Goal: Information Seeking & Learning: Learn about a topic

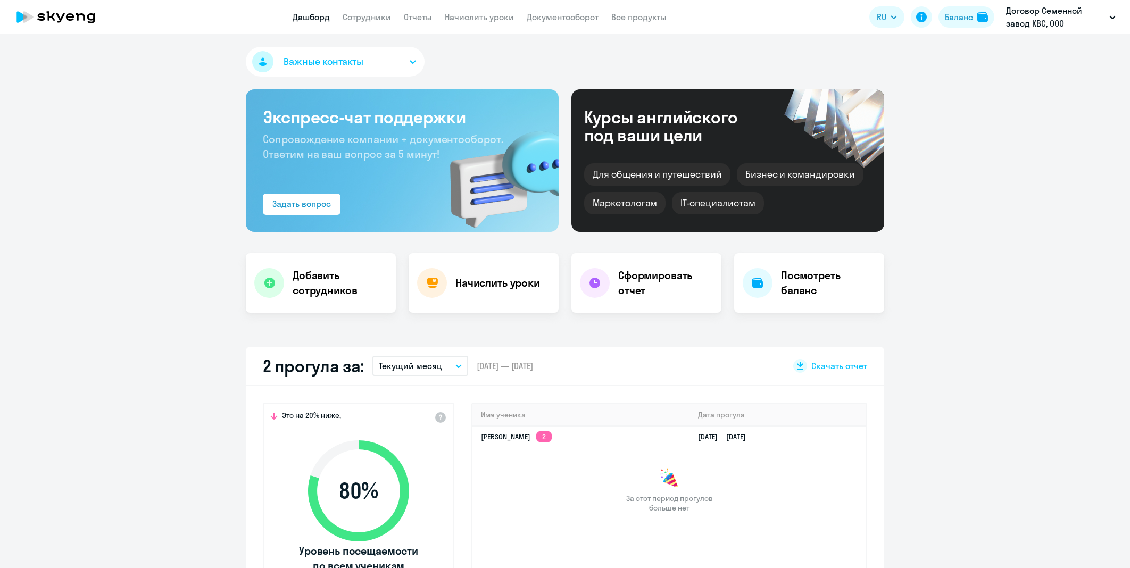
select select "30"
click at [387, 18] on link "Сотрудники" at bounding box center [366, 17] width 48 height 11
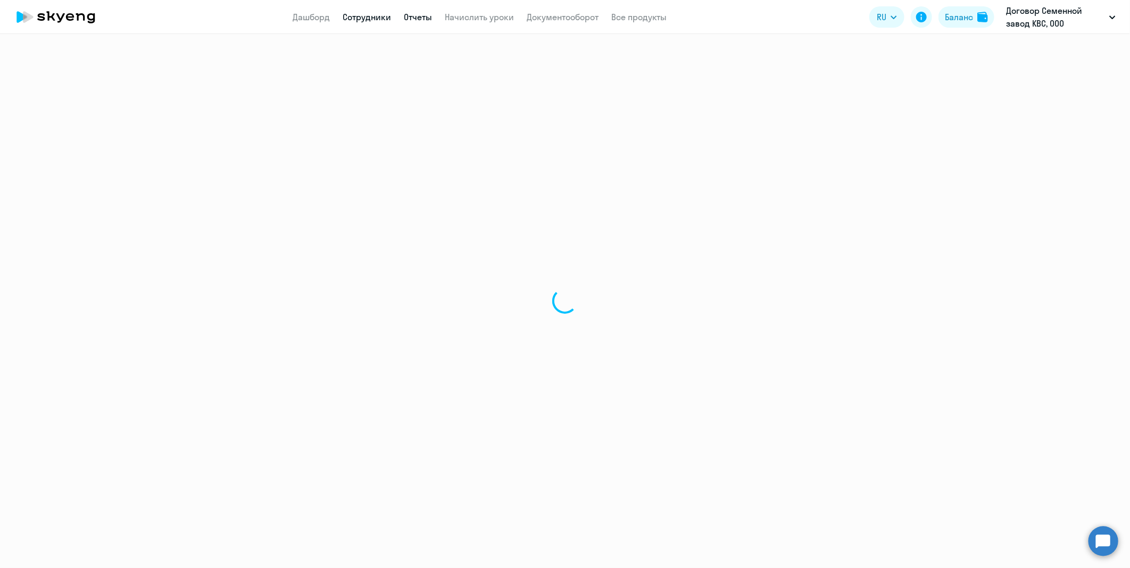
select select "30"
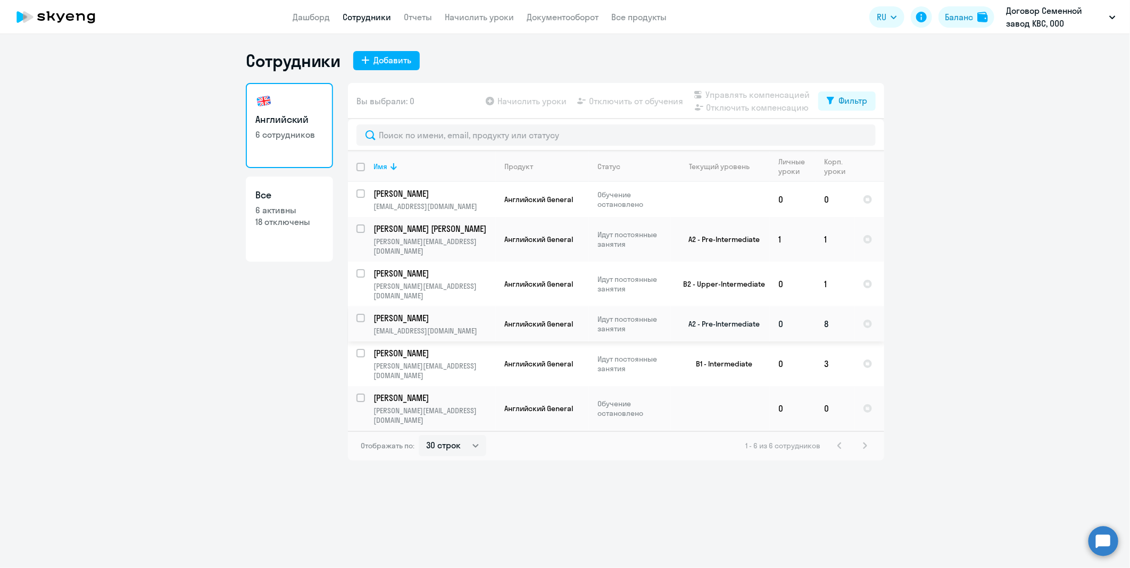
click at [464, 312] on p "[PERSON_NAME]" at bounding box center [433, 318] width 120 height 12
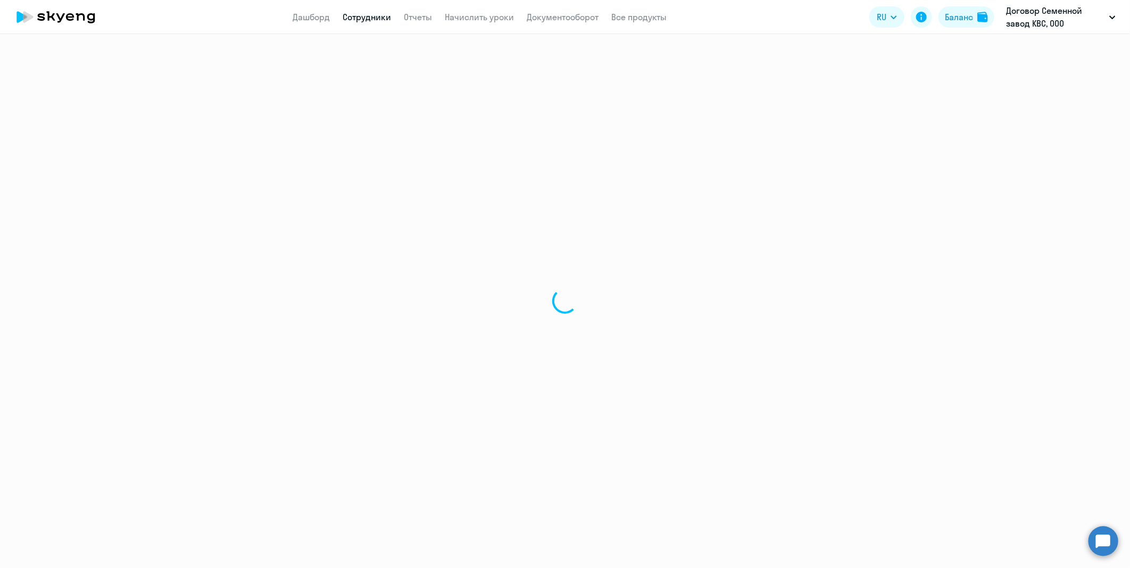
click at [453, 299] on div at bounding box center [565, 301] width 1130 height 534
select select "english"
